Goal: Transaction & Acquisition: Obtain resource

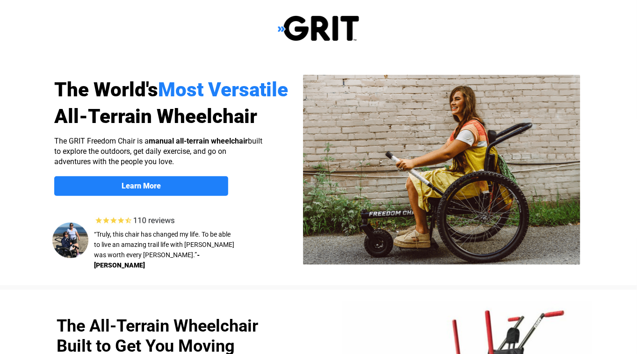
select select "US"
drag, startPoint x: 547, startPoint y: 336, endPoint x: 482, endPoint y: 300, distance: 74.1
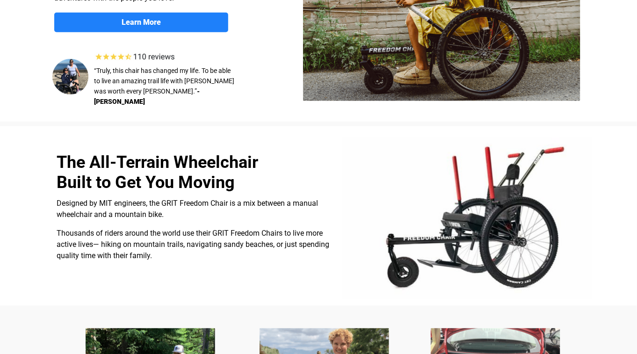
scroll to position [171, 0]
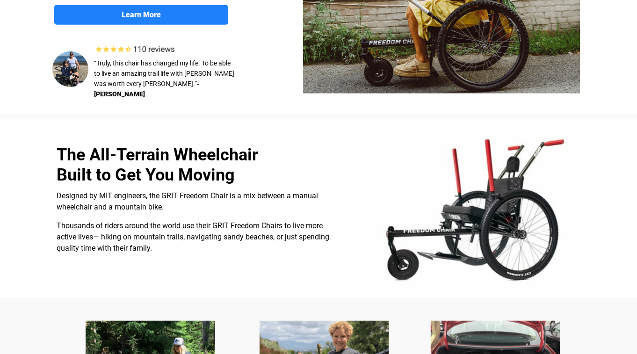
drag, startPoint x: 377, startPoint y: 265, endPoint x: 382, endPoint y: 302, distance: 37.2
drag, startPoint x: 382, startPoint y: 302, endPoint x: 390, endPoint y: 310, distance: 11.9
drag, startPoint x: 390, startPoint y: 310, endPoint x: 388, endPoint y: 296, distance: 14.2
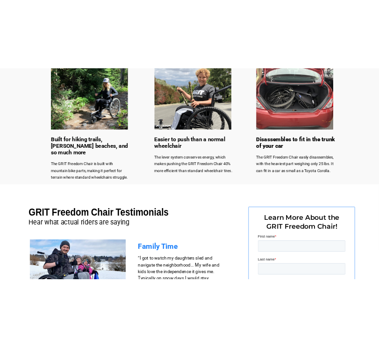
scroll to position [498, 0]
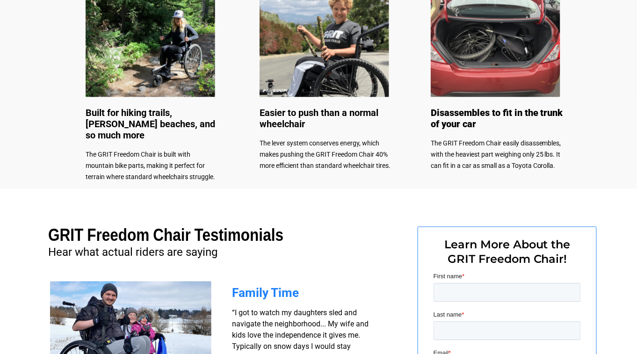
drag, startPoint x: 31, startPoint y: 351, endPoint x: 45, endPoint y: 351, distance: 13.6
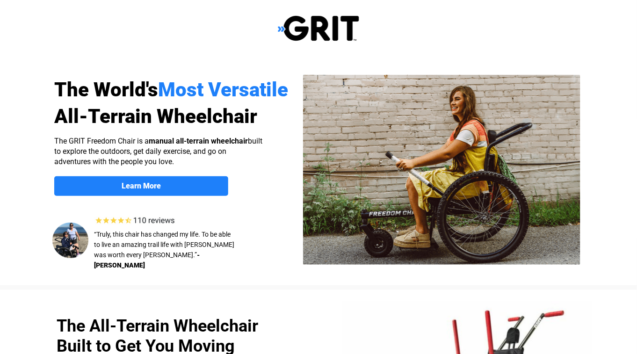
select select "US"
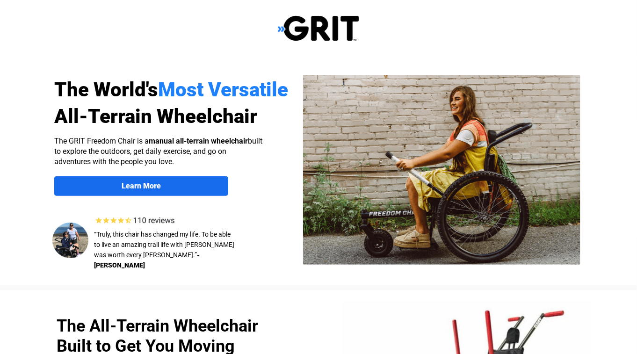
click at [148, 177] on link "Learn More" at bounding box center [141, 186] width 174 height 20
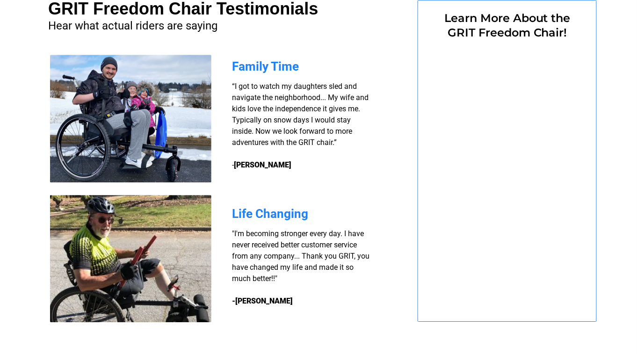
select select "US"
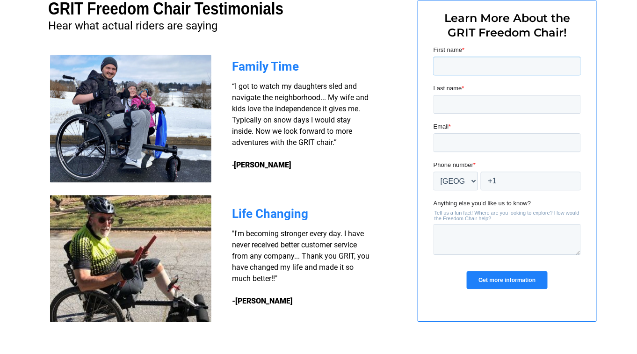
click at [443, 72] on input "First name *" at bounding box center [506, 65] width 147 height 19
type input "Duane"
click at [445, 100] on input "Last name *" at bounding box center [506, 103] width 147 height 19
type input "Wohlbrandt"
click at [442, 146] on input "Email *" at bounding box center [506, 142] width 147 height 19
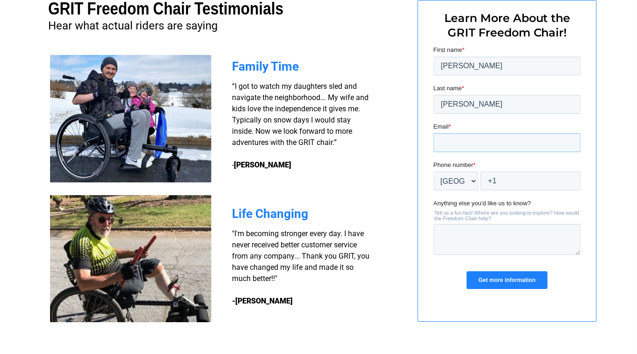
click at [441, 147] on input "Email *" at bounding box center [506, 142] width 147 height 19
click at [439, 135] on input "Email *" at bounding box center [506, 142] width 147 height 19
type input "duanelovesbible@gmail.com"
click at [488, 284] on input "Get more information" at bounding box center [506, 280] width 80 height 18
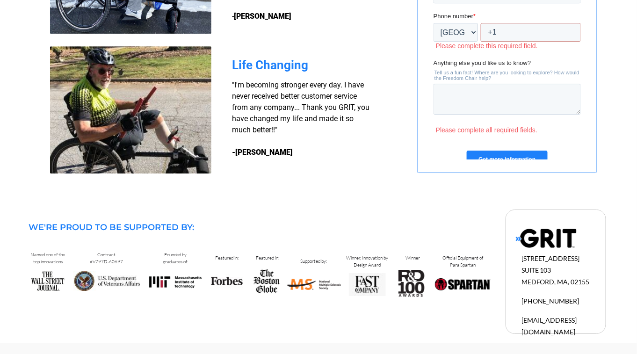
scroll to position [874, 0]
drag, startPoint x: 240, startPoint y: 0, endPoint x: 193, endPoint y: 70, distance: 84.2
drag, startPoint x: 193, startPoint y: 70, endPoint x: 309, endPoint y: 156, distance: 144.4
click at [309, 156] on h3 ""I'm becoming stronger every day. I have never received better customer service…" at bounding box center [302, 118] width 140 height 79
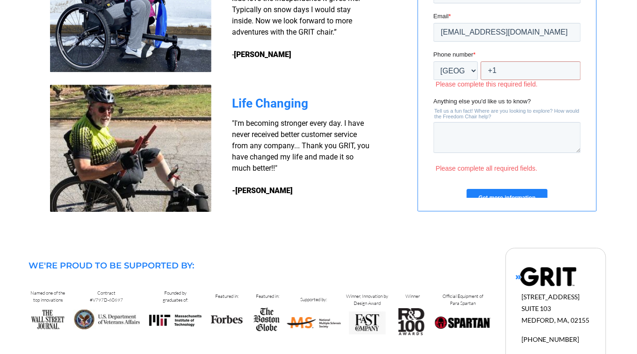
scroll to position [827, 0]
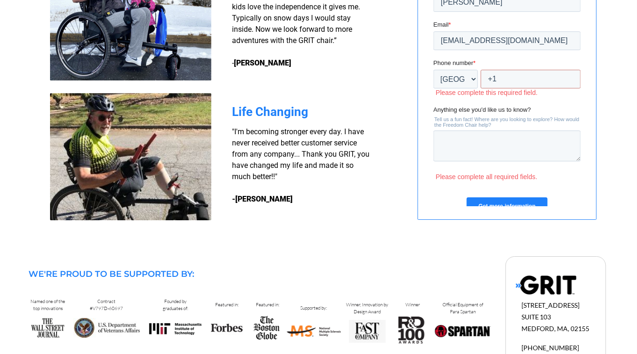
drag, startPoint x: 151, startPoint y: 162, endPoint x: 112, endPoint y: 169, distance: 39.8
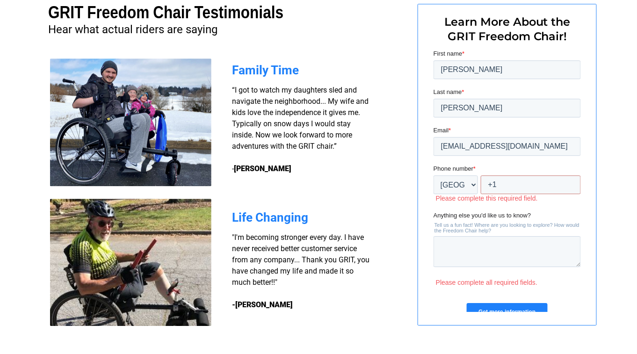
scroll to position [718, 0]
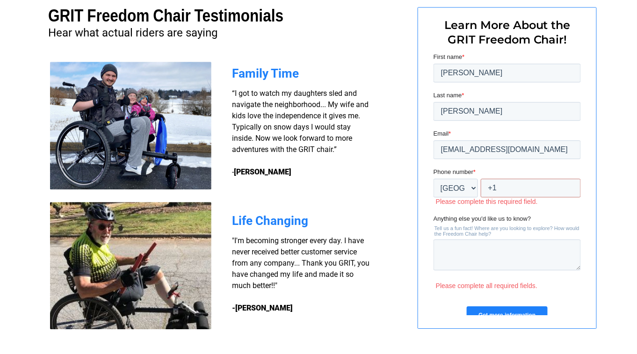
drag, startPoint x: 485, startPoint y: 332, endPoint x: 202, endPoint y: 332, distance: 282.9
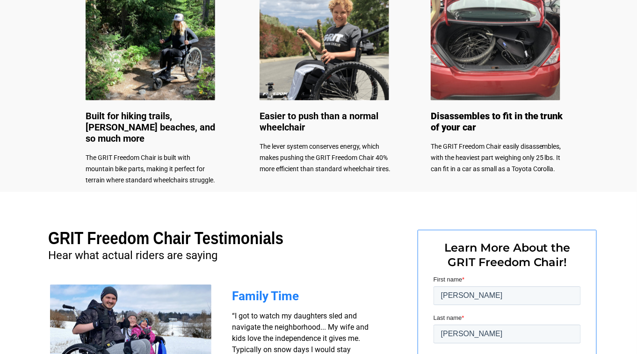
scroll to position [484, 0]
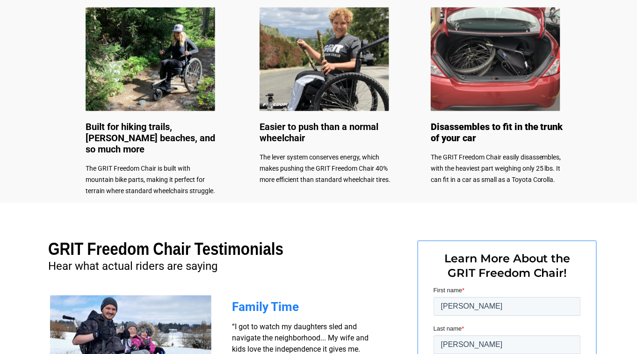
drag, startPoint x: 202, startPoint y: 332, endPoint x: 129, endPoint y: 113, distance: 230.8
drag, startPoint x: 43, startPoint y: 23, endPoint x: 189, endPoint y: 216, distance: 242.6
